Goal: Information Seeking & Learning: Compare options

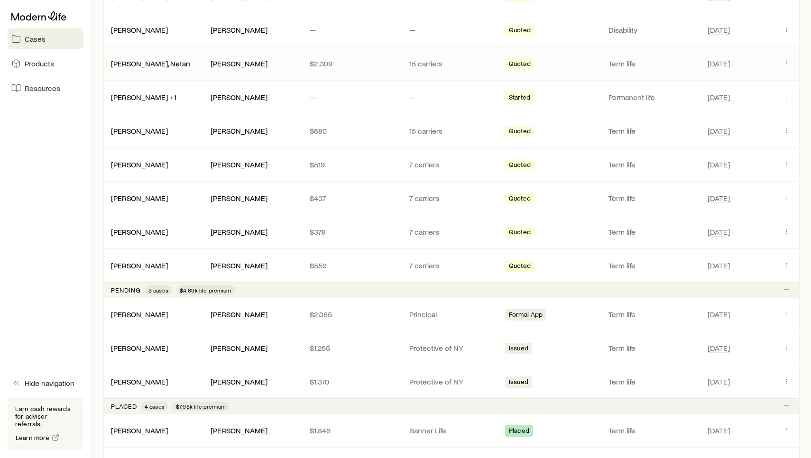
scroll to position [243, 0]
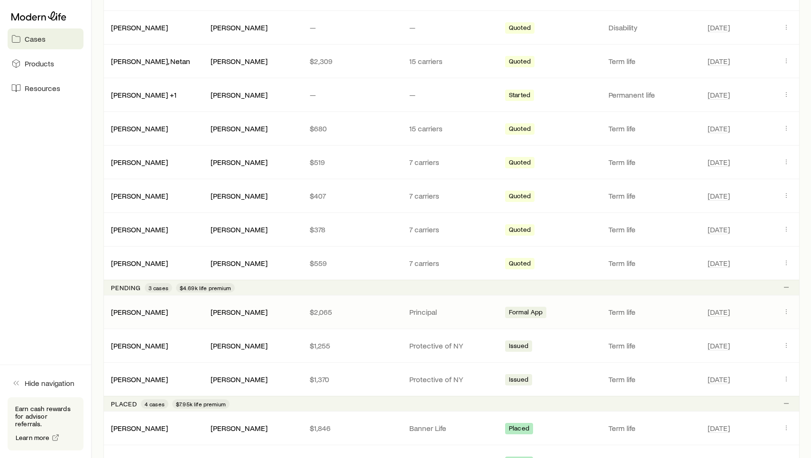
click at [520, 311] on span "Formal App" at bounding box center [526, 313] width 34 height 10
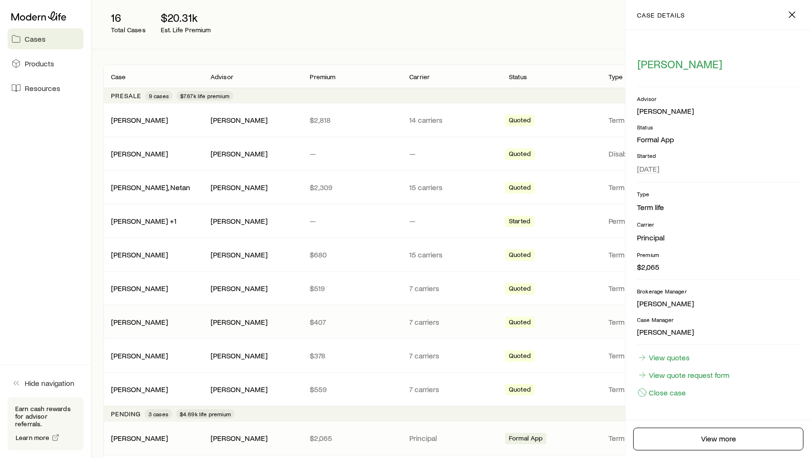
scroll to position [116, 0]
click at [789, 14] on icon "button" at bounding box center [791, 14] width 11 height 11
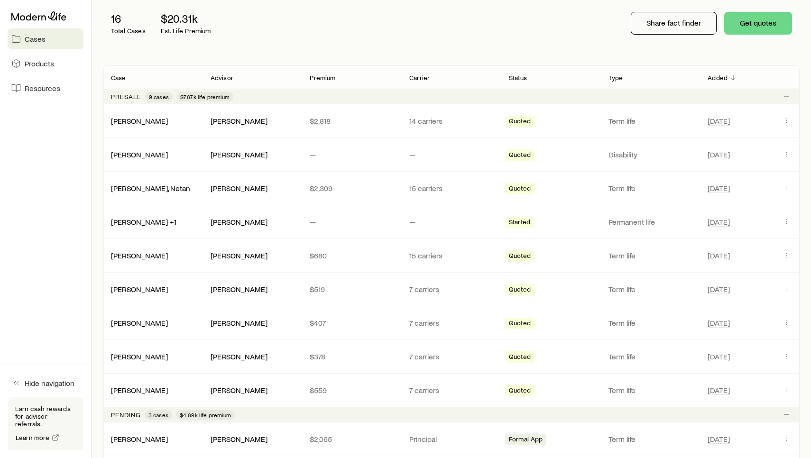
click at [153, 98] on span "9 cases" at bounding box center [159, 97] width 20 height 8
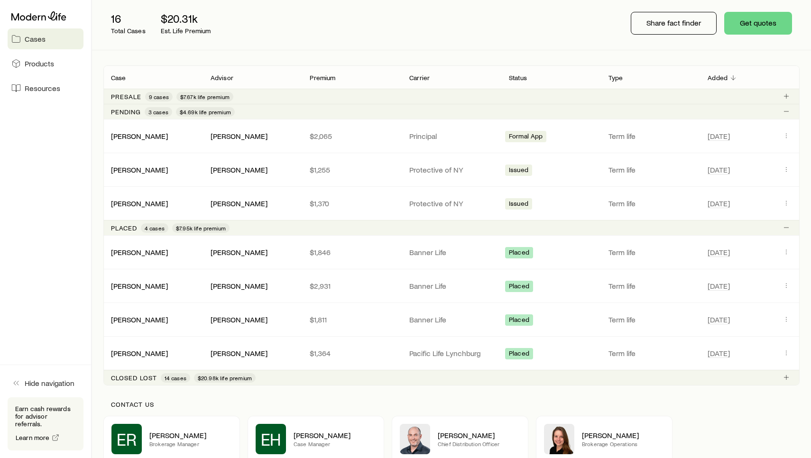
click at [172, 377] on span "14 cases" at bounding box center [176, 378] width 22 height 8
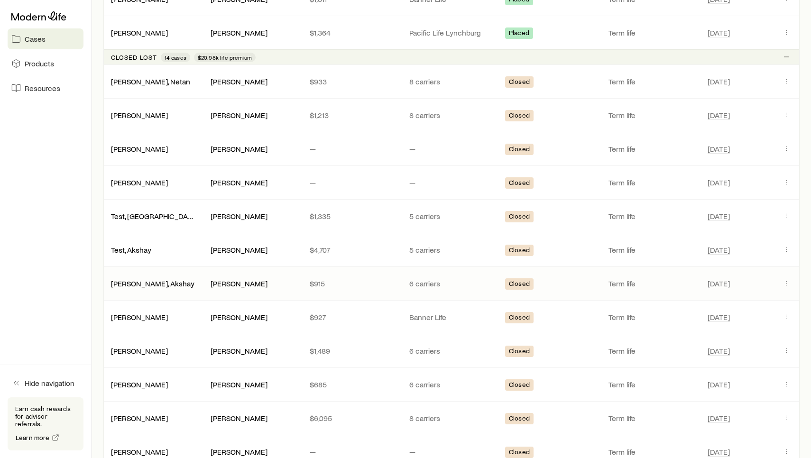
scroll to position [440, 0]
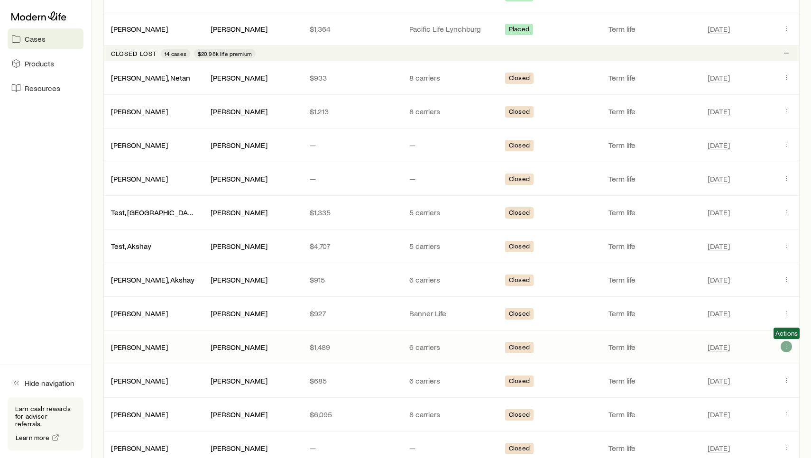
click at [789, 348] on icon "Client cases" at bounding box center [786, 347] width 8 height 8
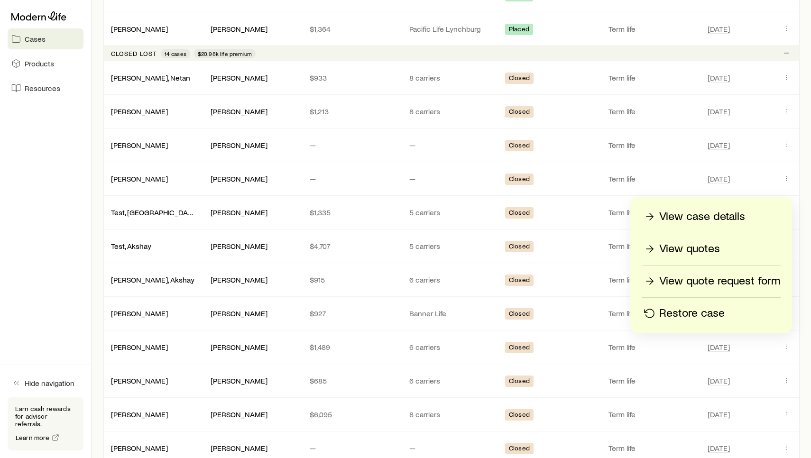
click at [723, 256] on link "View quotes" at bounding box center [710, 249] width 139 height 17
